Goal: Find specific page/section: Find specific page/section

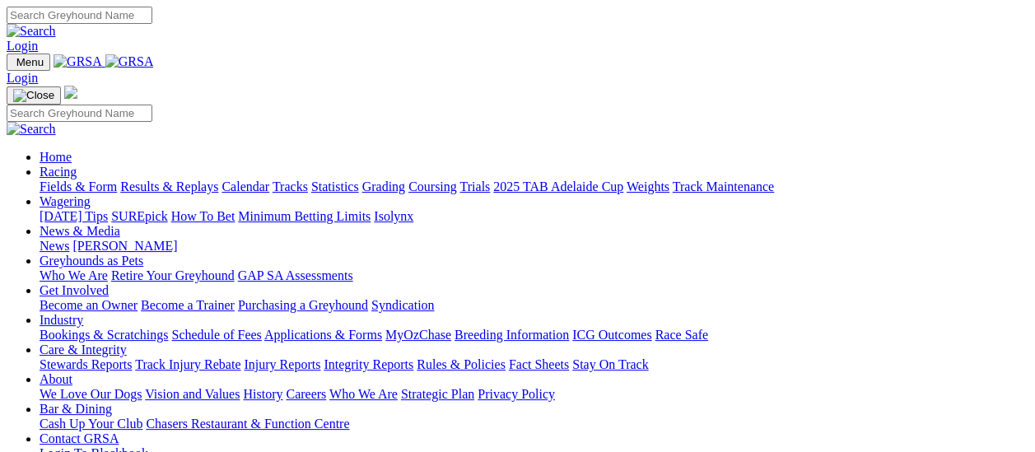
click at [92, 180] on link "Fields & Form" at bounding box center [78, 187] width 77 height 14
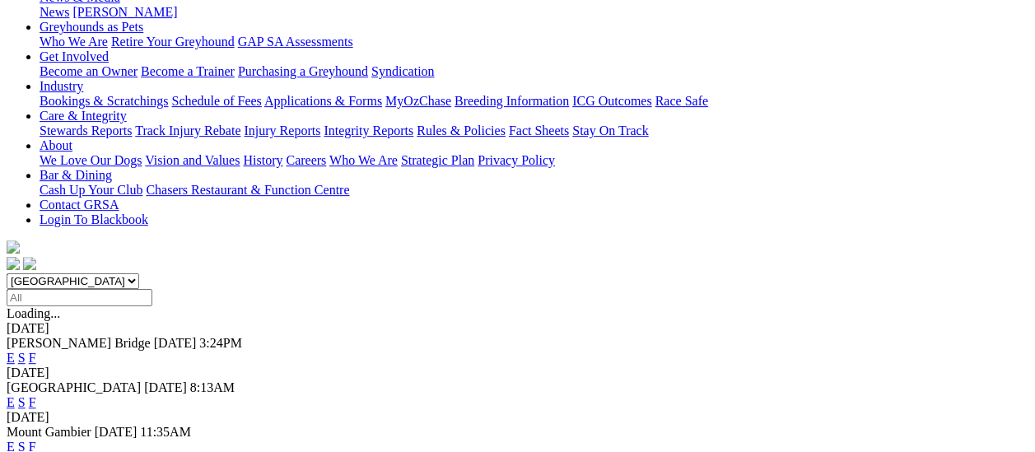
scroll to position [247, 0]
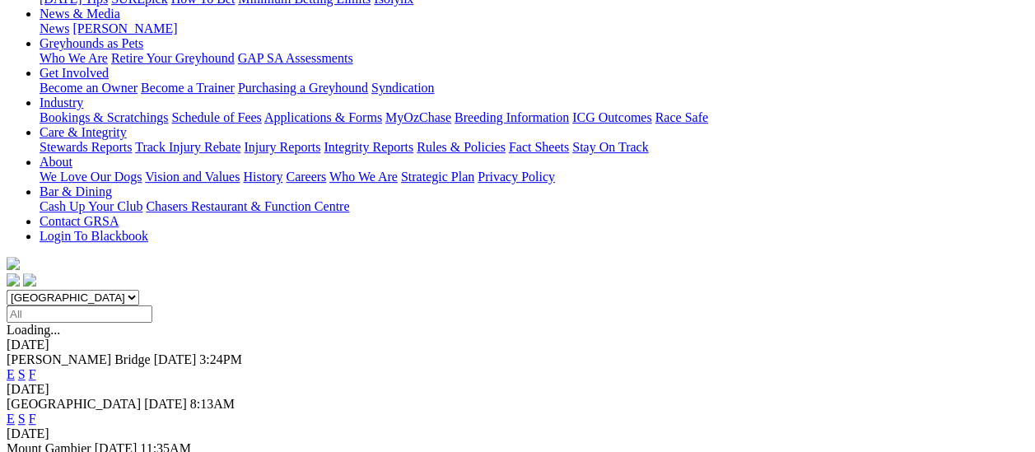
click at [36, 412] on link "F" at bounding box center [32, 419] width 7 height 14
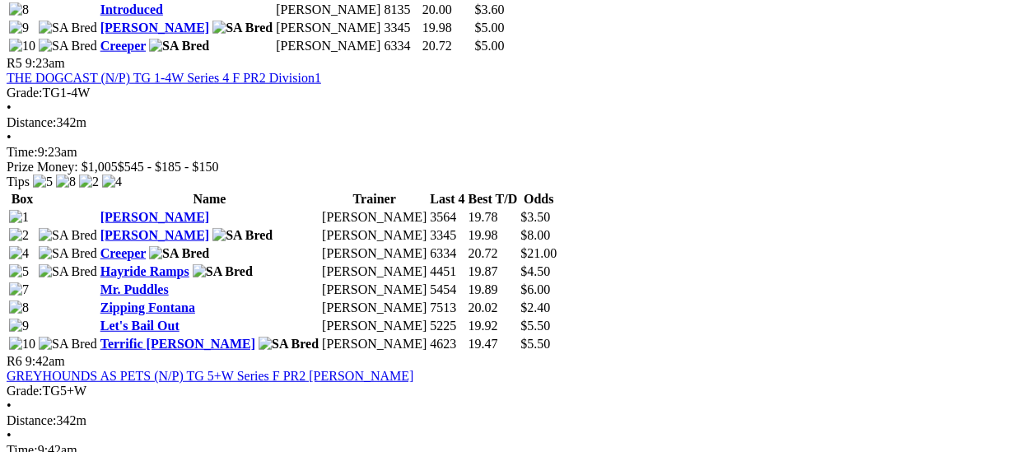
scroll to position [1977, 0]
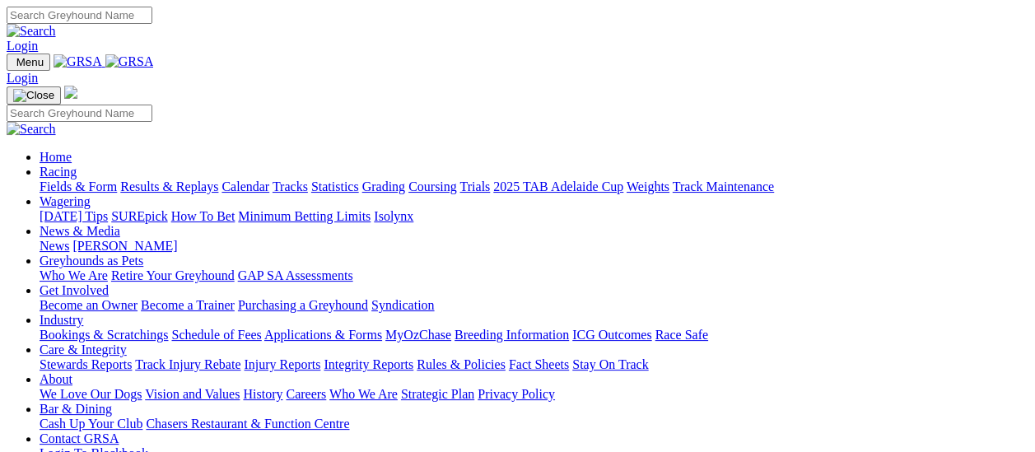
click at [50, 180] on link "Fields & Form" at bounding box center [78, 187] width 77 height 14
click at [46, 180] on link "Fields & Form" at bounding box center [78, 187] width 77 height 14
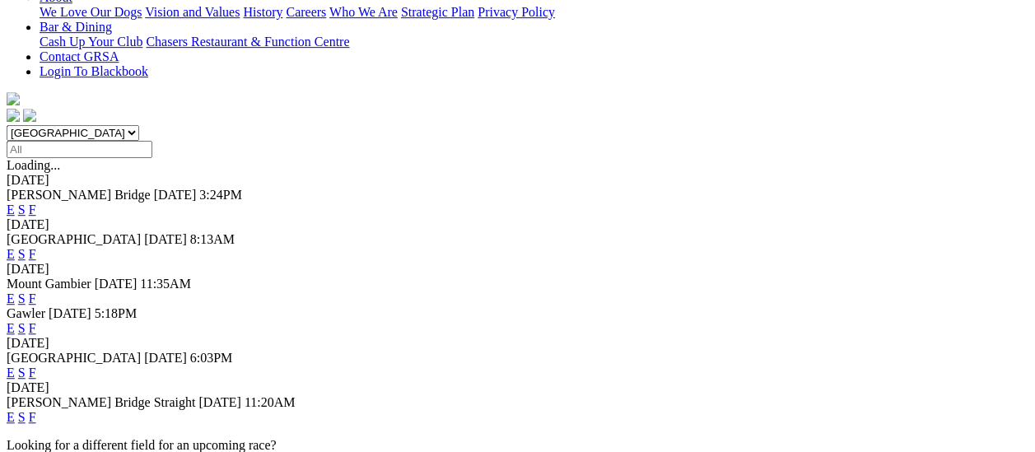
scroll to position [82, 0]
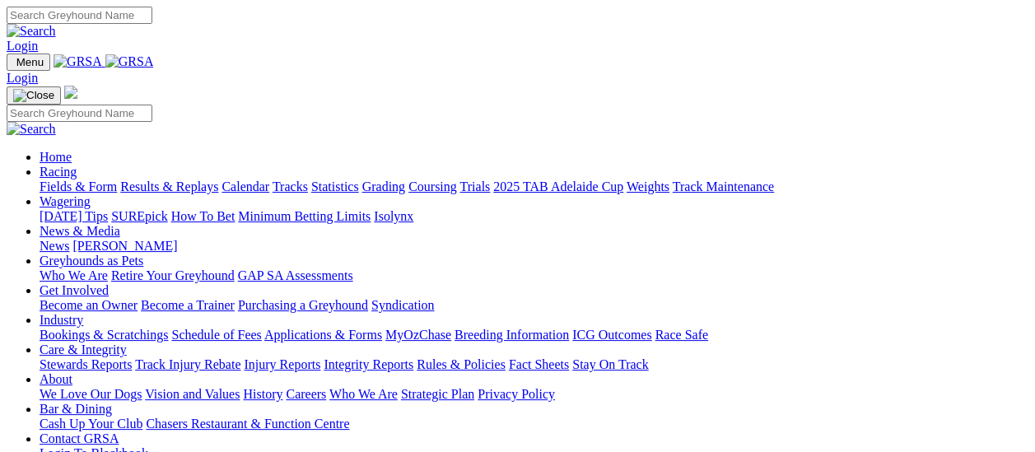
click at [77, 180] on link "Fields & Form" at bounding box center [78, 187] width 77 height 14
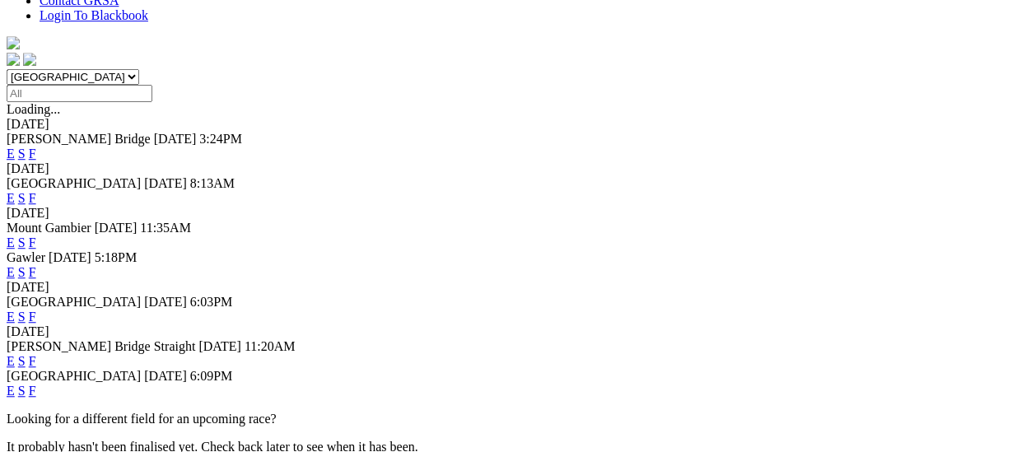
scroll to position [494, 0]
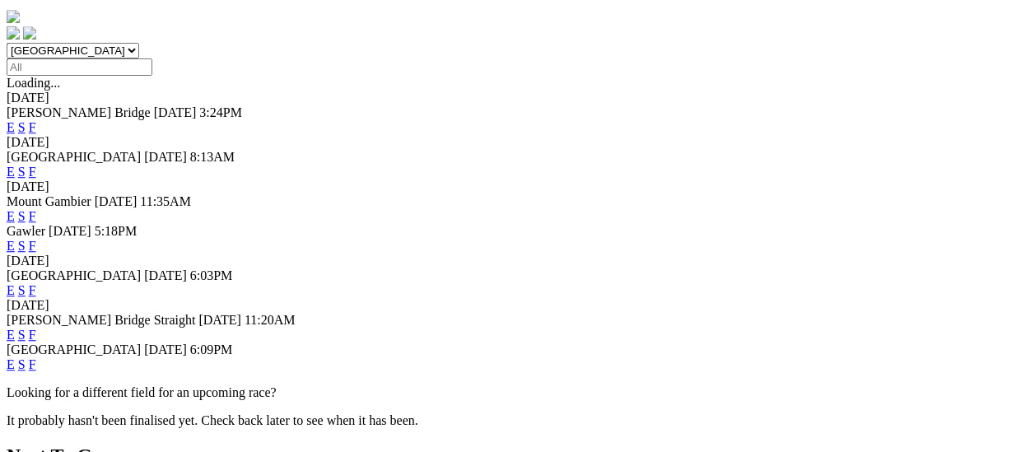
click at [36, 357] on link "F" at bounding box center [32, 364] width 7 height 14
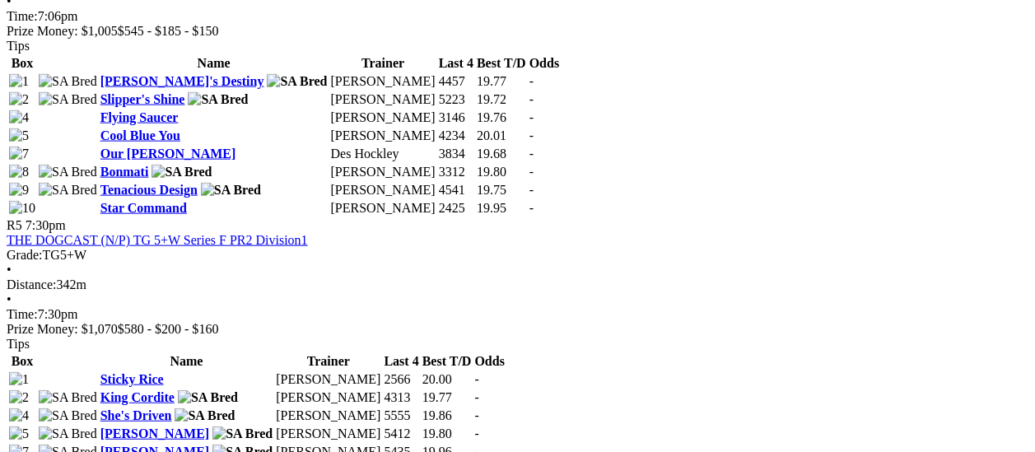
scroll to position [1812, 0]
